Goal: Task Accomplishment & Management: Complete application form

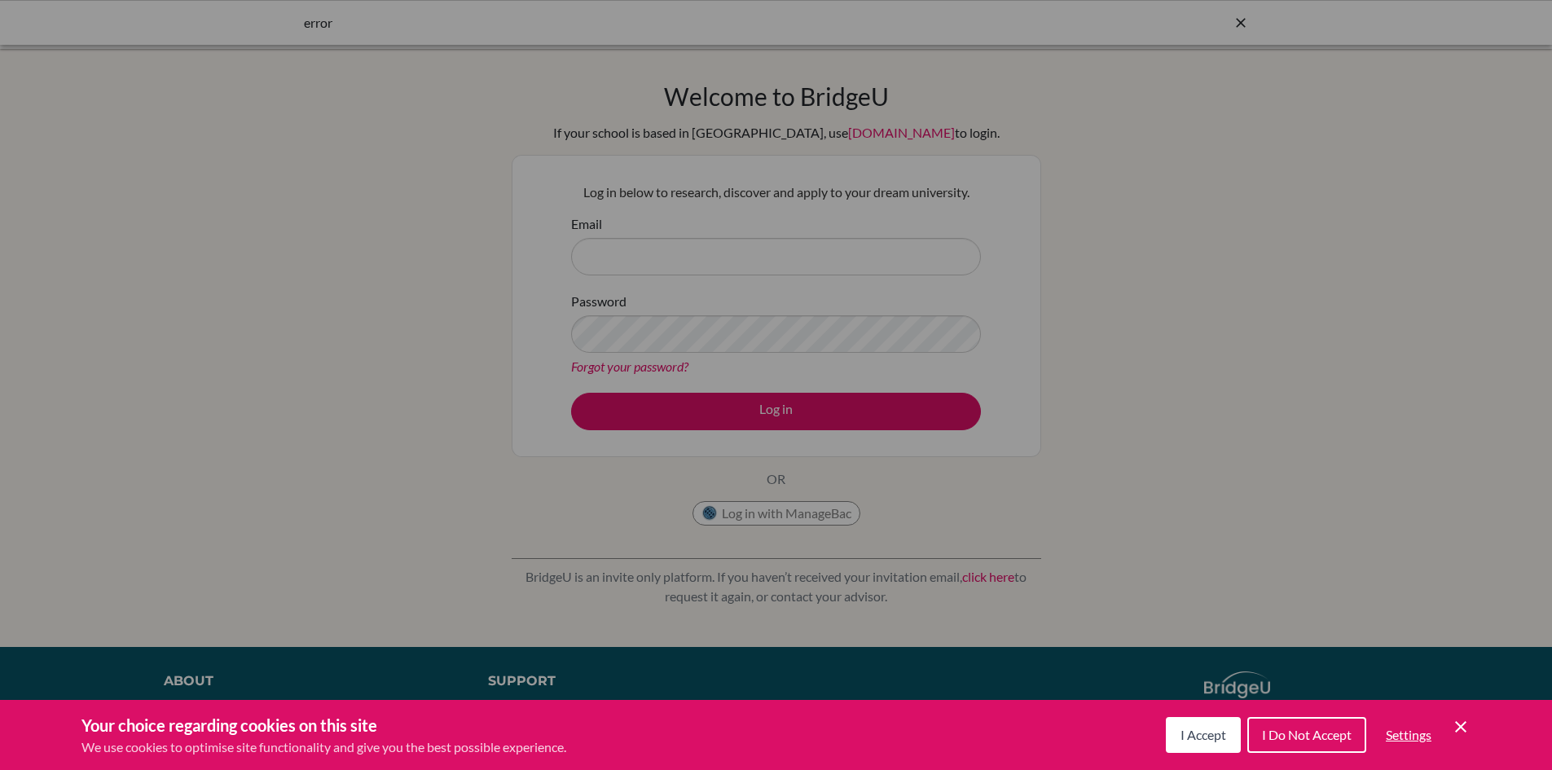
click at [1207, 738] on span "I Accept" at bounding box center [1204, 734] width 46 height 15
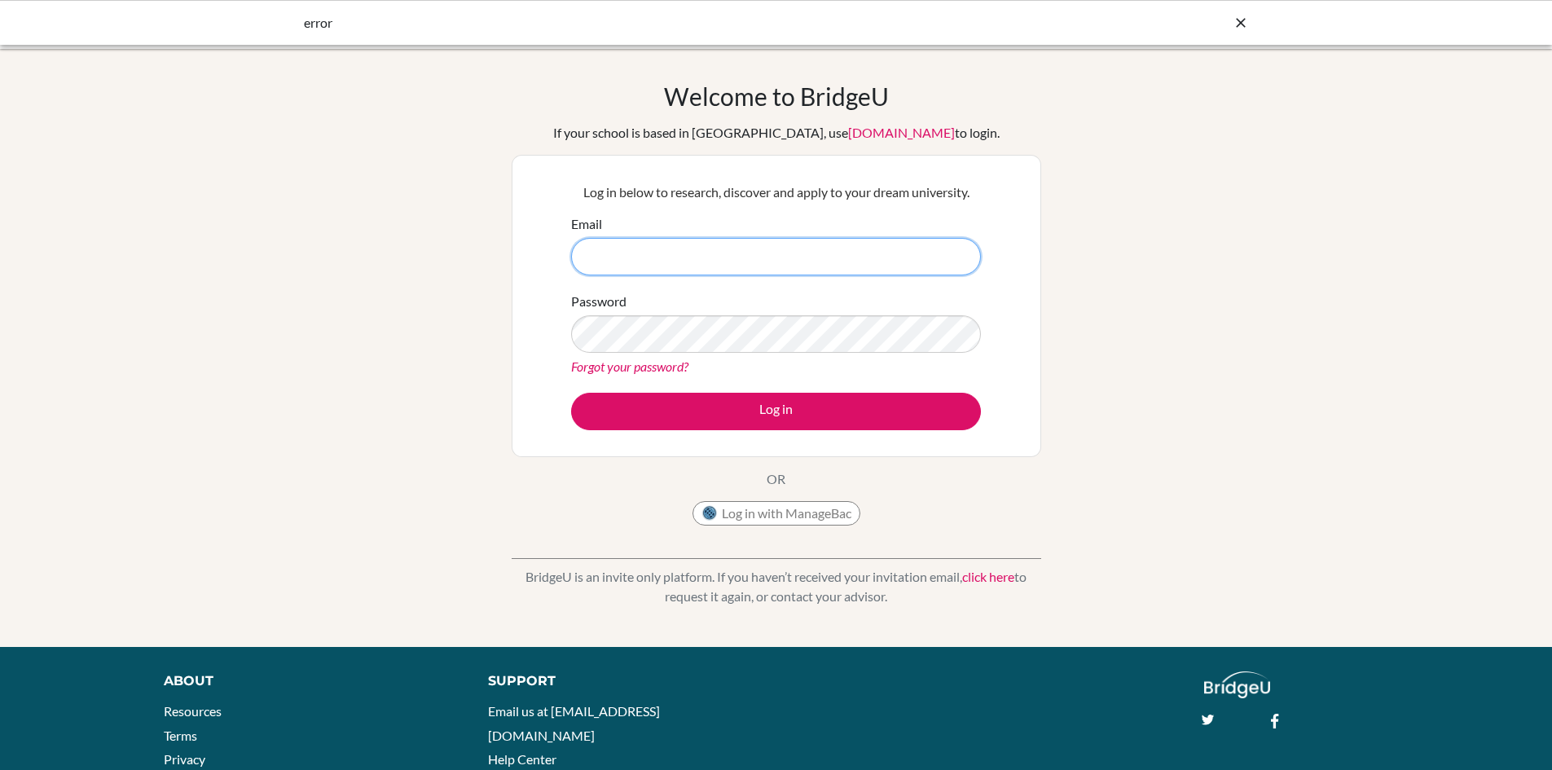
click at [640, 251] on input "Email" at bounding box center [776, 256] width 410 height 37
type input "[PERSON_NAME][EMAIL_ADDRESS][PERSON_NAME][DOMAIN_NAME]"
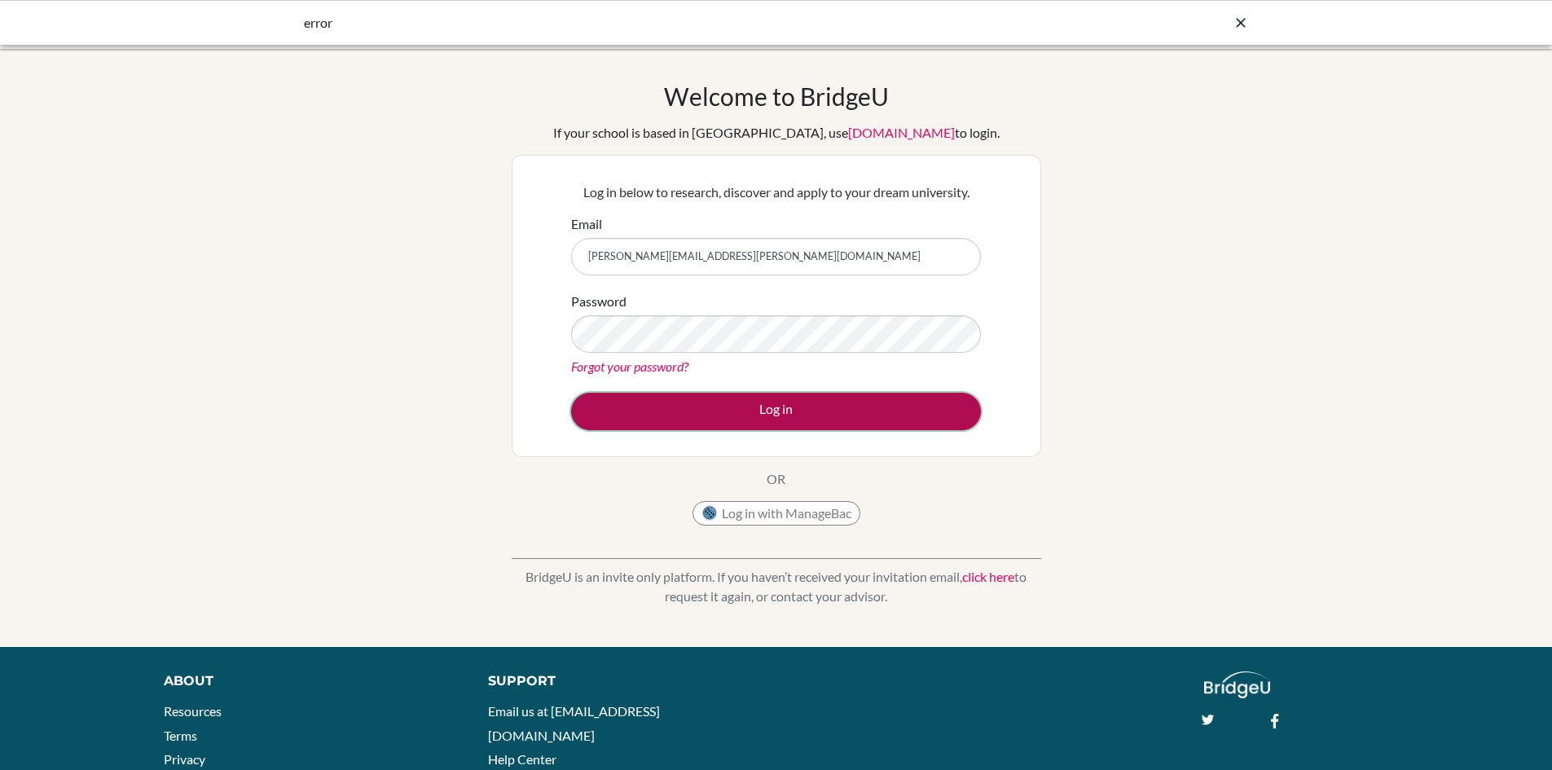
click at [790, 412] on button "Log in" at bounding box center [776, 411] width 410 height 37
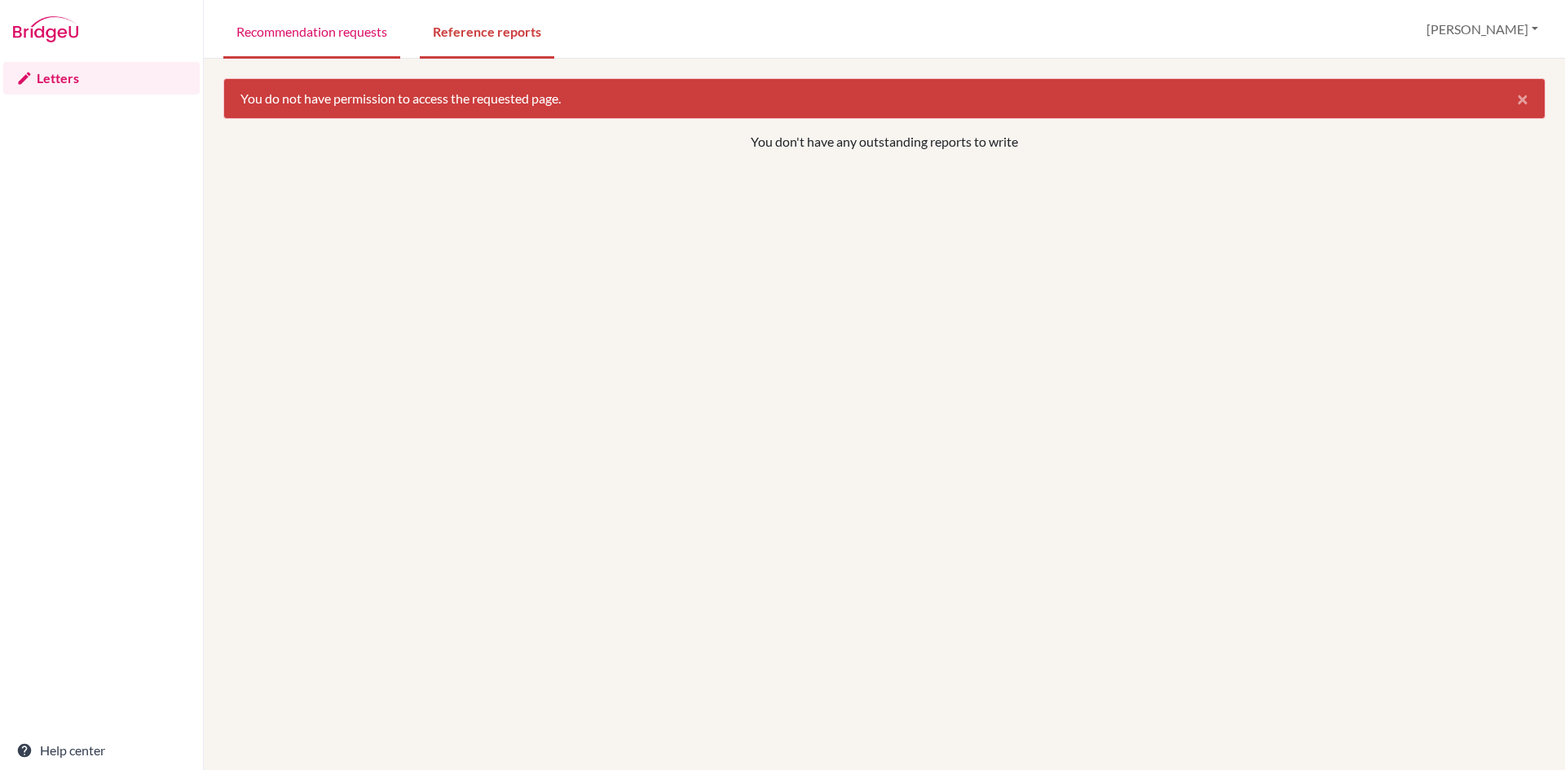
click at [310, 33] on link "Recommendation requests" at bounding box center [311, 30] width 177 height 56
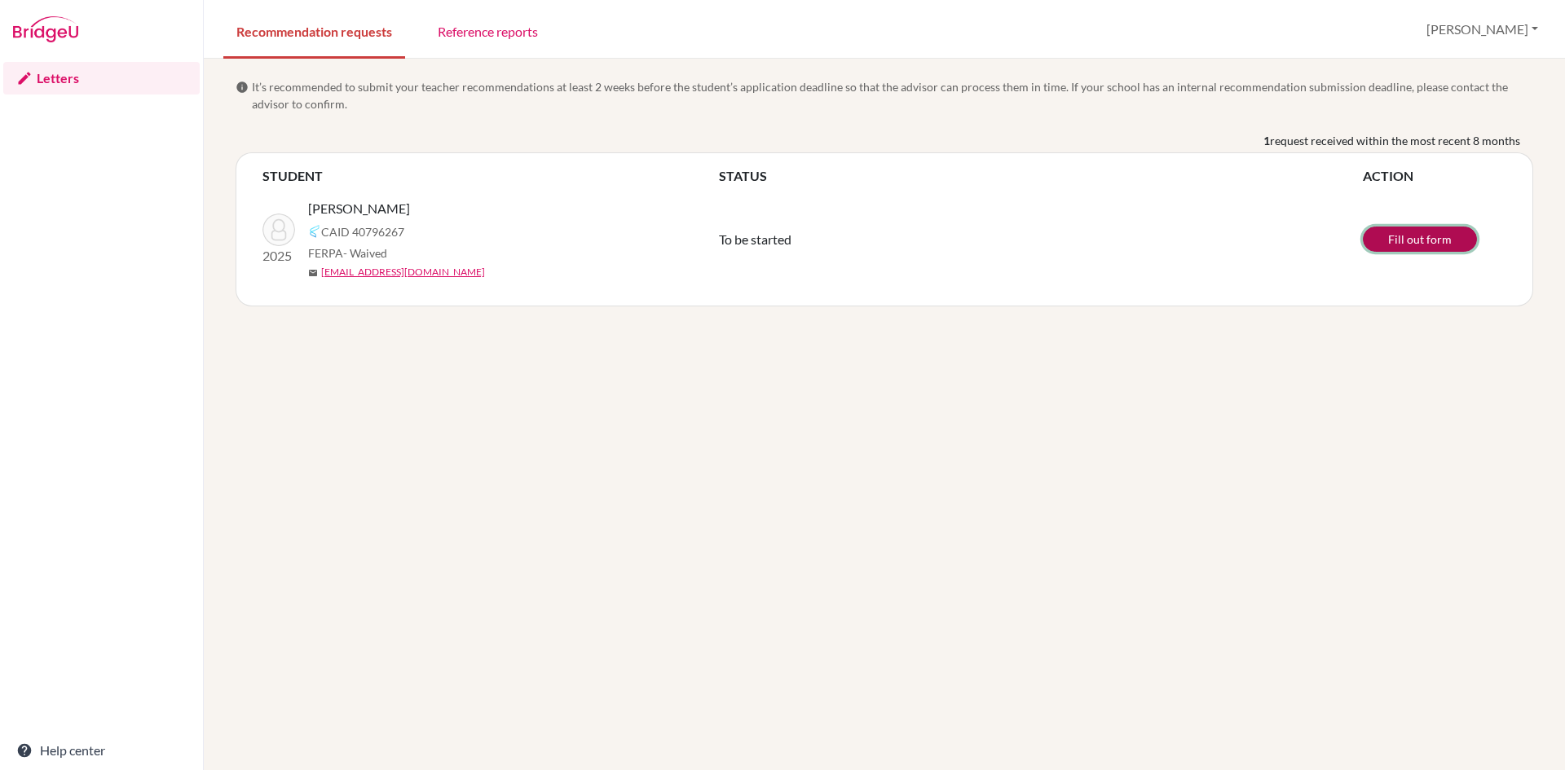
click at [1397, 239] on link "Fill out form" at bounding box center [1419, 239] width 114 height 25
